Goal: Task Accomplishment & Management: Manage account settings

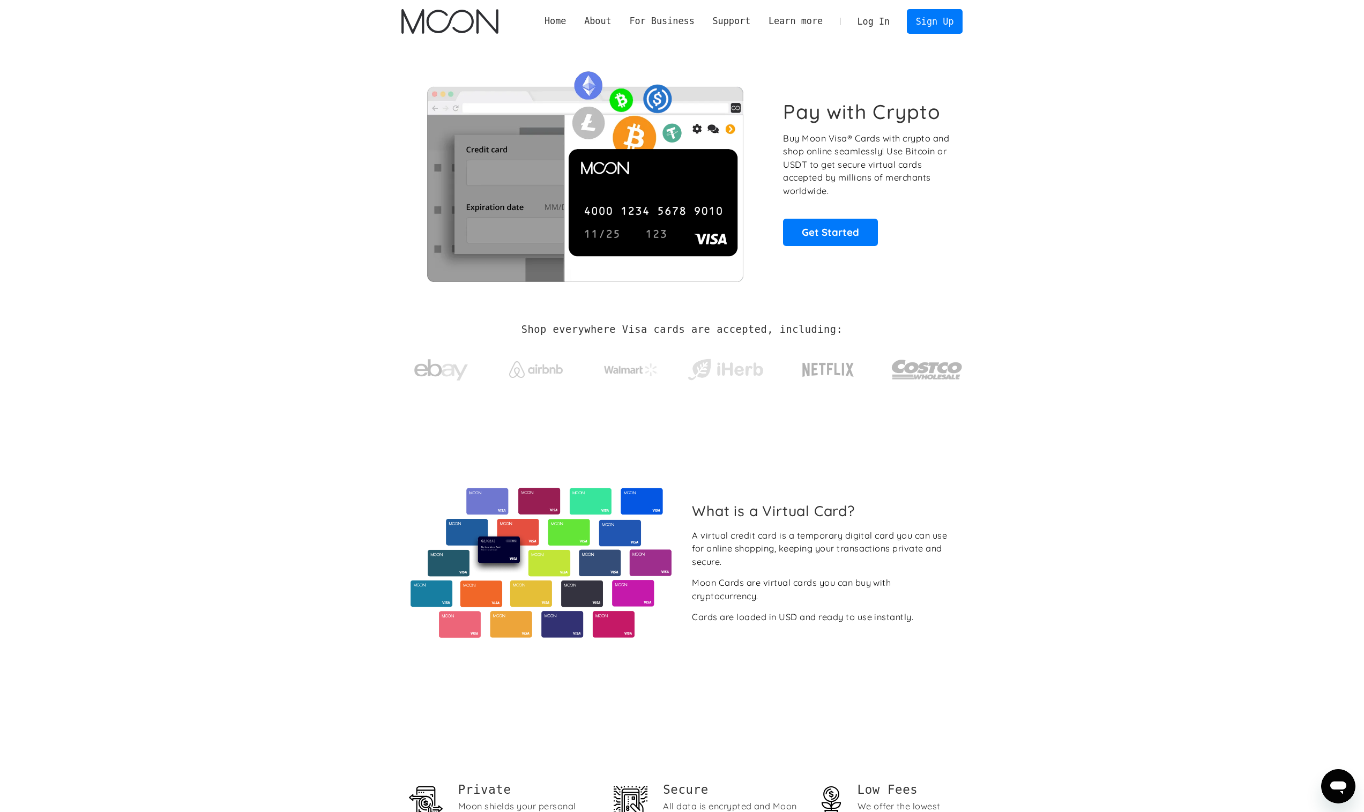
click at [885, 18] on link "Log In" at bounding box center [874, 22] width 50 height 24
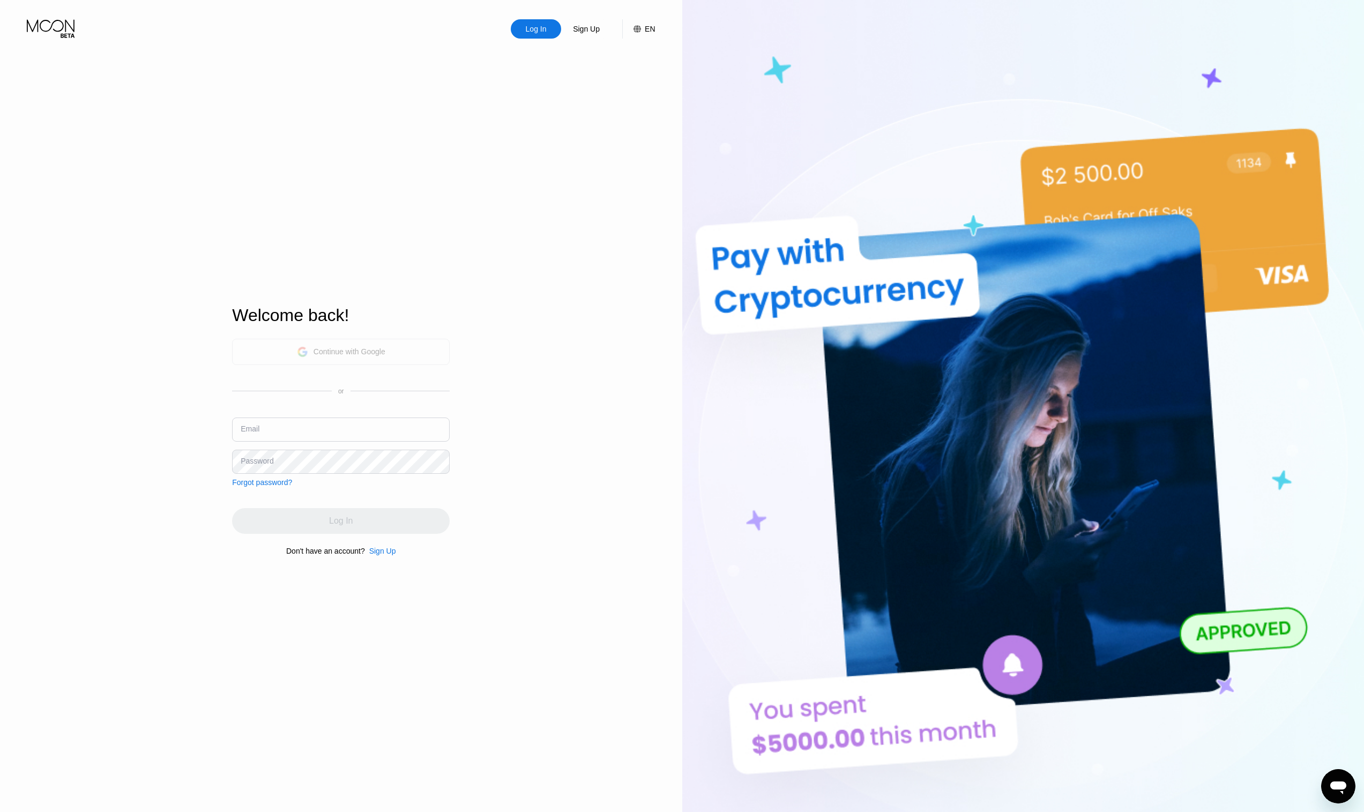
click at [370, 351] on div "Continue with Google" at bounding box center [350, 351] width 72 height 9
